Goal: Find contact information: Find contact information

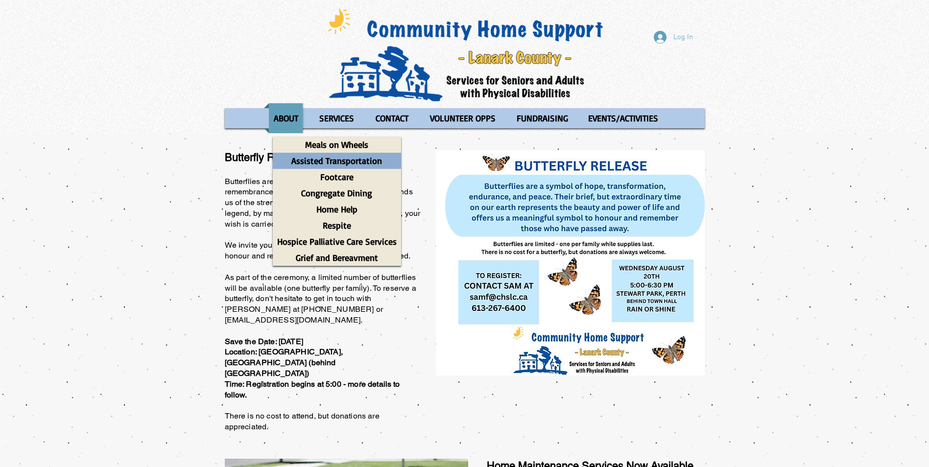
click at [329, 161] on p "Assisted Transportation" at bounding box center [336, 161] width 99 height 16
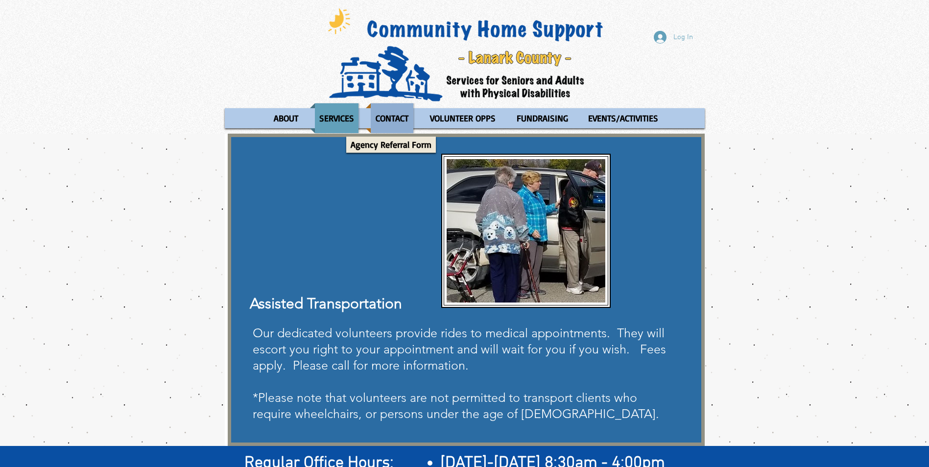
click at [407, 121] on p "CONTACT" at bounding box center [392, 118] width 42 height 30
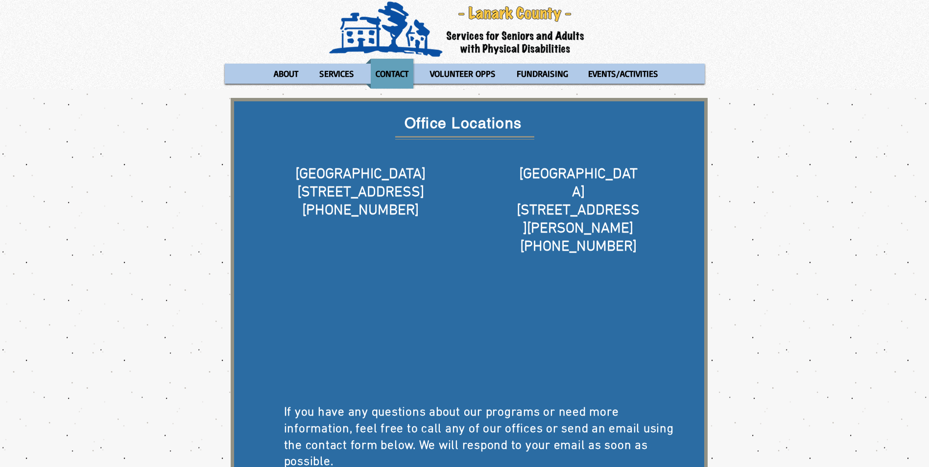
scroll to position [98, 0]
